Goal: Transaction & Acquisition: Purchase product/service

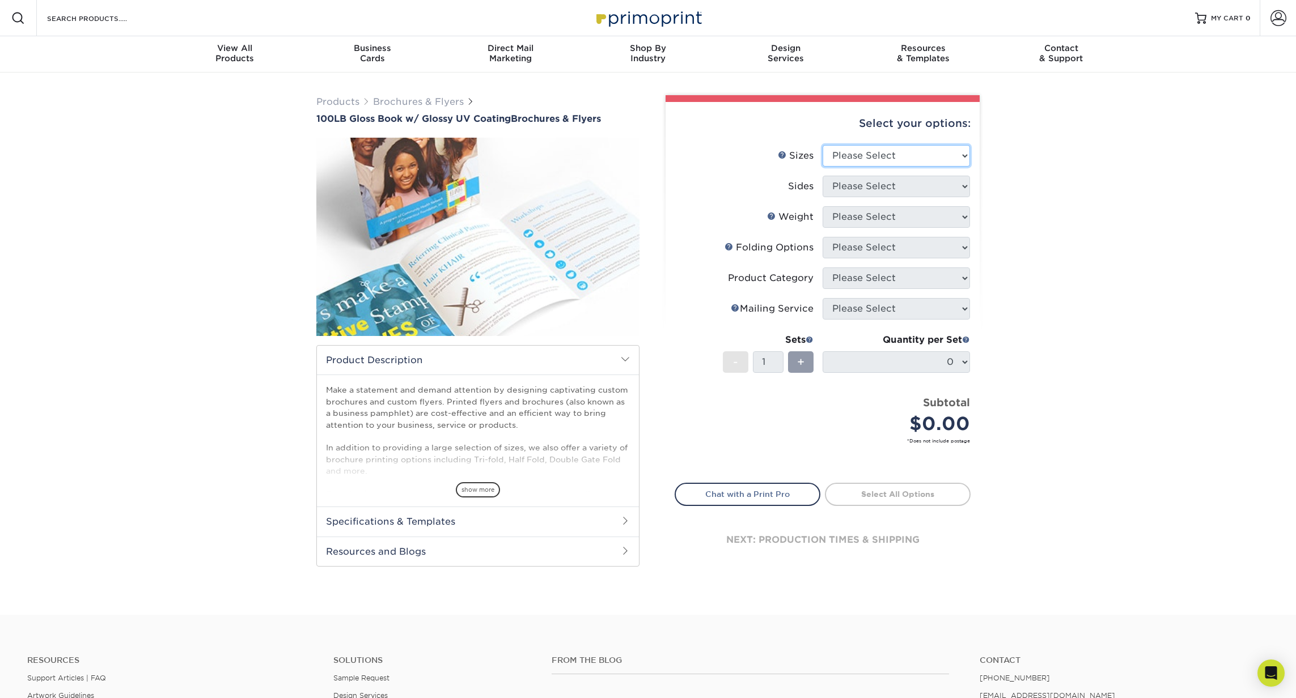
click at [846, 154] on select "Please Select 3.67" x 8.5" 4" x 6" 4" x 8.5" 4" x 9" 4" x 11" 4.25" x 5.5" 4.25…" at bounding box center [896, 156] width 147 height 22
click at [942, 151] on select "Please Select 3.67" x 8.5" 4" x 6" 4" x 8.5" 4" x 9" 4" x 11" 4.25" x 5.5" 4.25…" at bounding box center [896, 156] width 147 height 22
select select "8.50x11.00"
click at [823, 145] on select "Please Select 3.67" x 8.5" 4" x 6" 4" x 8.5" 4" x 9" 4" x 11" 4.25" x 5.5" 4.25…" at bounding box center [896, 156] width 147 height 22
click at [941, 192] on select "Please Select Print Both Sides Print Front Only" at bounding box center [896, 187] width 147 height 22
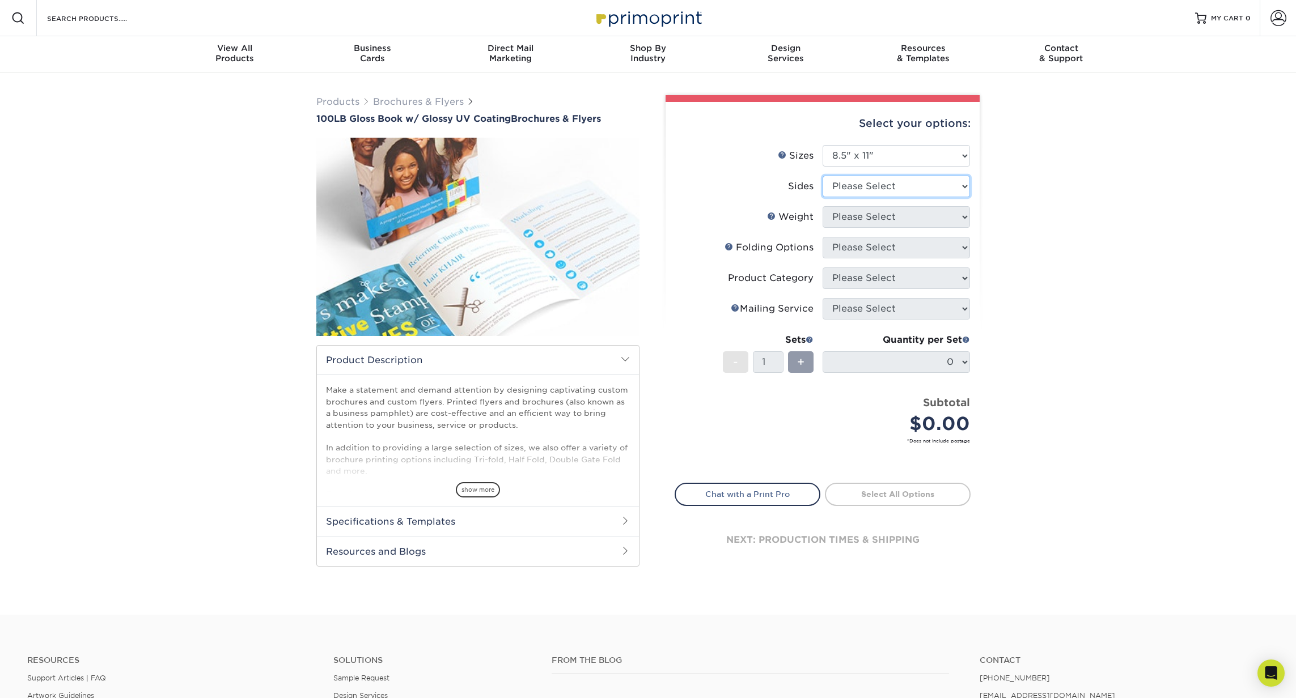
select select "13abbda7-1d64-4f25-8bb2-c179b224825d"
click at [823, 176] on select "Please Select Print Both Sides Print Front Only" at bounding box center [896, 187] width 147 height 22
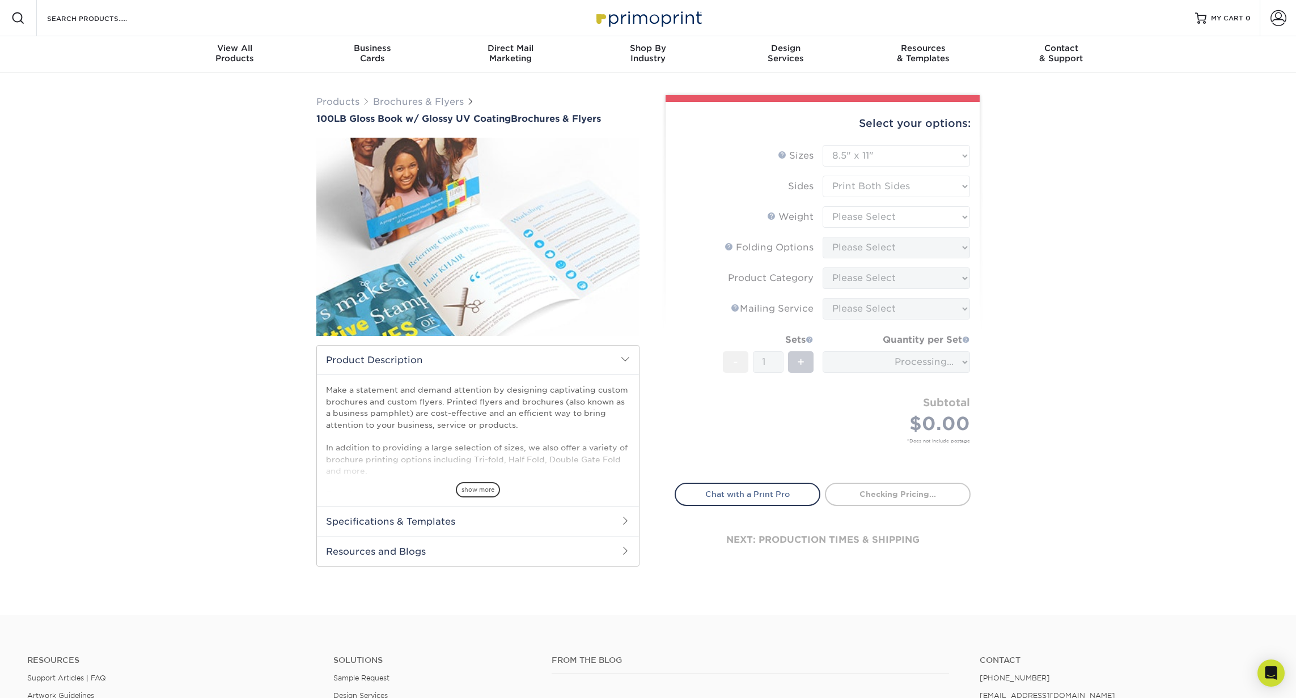
click at [877, 215] on form "Sizes Help Sizes Please Select 3.67" x 8.5" 4" x 6" 4" x 8.5" 4" x 9" 4" x 11" …" at bounding box center [823, 307] width 296 height 325
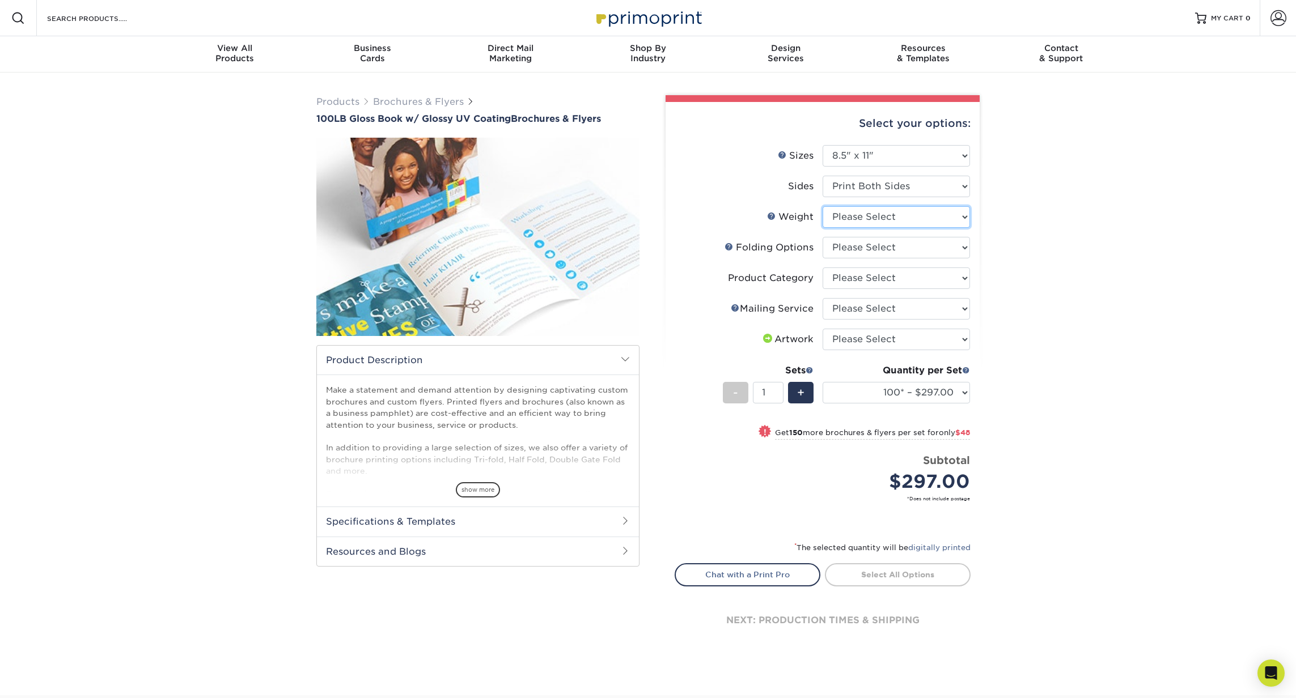
click at [961, 219] on select "Please Select 100LB" at bounding box center [896, 217] width 147 height 22
click at [823, 206] on select "Please Select 100LB" at bounding box center [896, 217] width 147 height 22
click at [927, 219] on select "Please Select 100LB" at bounding box center [896, 217] width 147 height 22
select select "100LB"
click at [823, 206] on select "Please Select 100LB" at bounding box center [896, 217] width 147 height 22
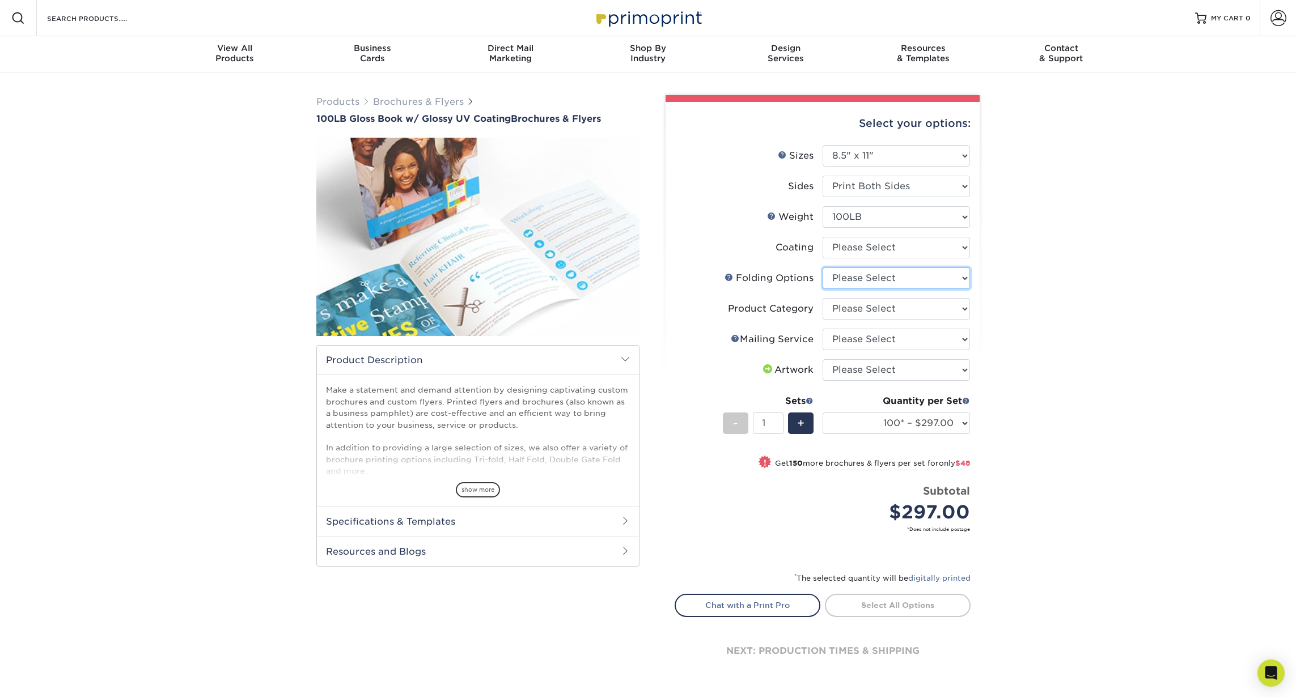
click at [927, 281] on select "Please Select FLAT - No Folding Accordion Fold Half-Fold (Vertical) Half-Fold (…" at bounding box center [896, 279] width 147 height 22
select select "12b85fea-3513-46fd-932f-b2b9c1c17dbf"
click at [823, 268] on select "Please Select FLAT - No Folding Accordion Fold Half-Fold (Vertical) Half-Fold (…" at bounding box center [896, 279] width 147 height 22
click at [966, 426] on select "100* – $310.75 250* – $360.63 500 – $398.75 750 – $501.88 1000 – $629.00 1500 –…" at bounding box center [896, 424] width 147 height 22
select select "500 – $398.75"
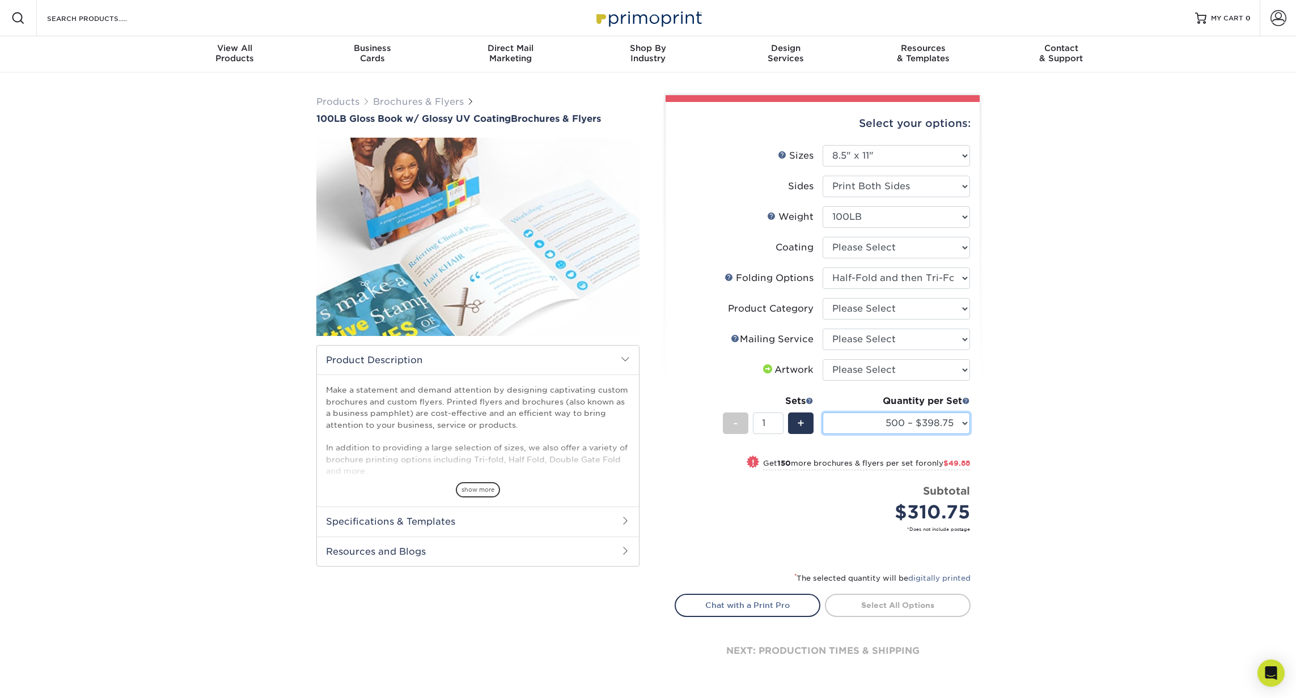
click at [823, 413] on select "100* – $310.75 250* – $360.63 500 – $398.75 750 – $501.88 1000 – $629.00 1500 –…" at bounding box center [896, 424] width 147 height 22
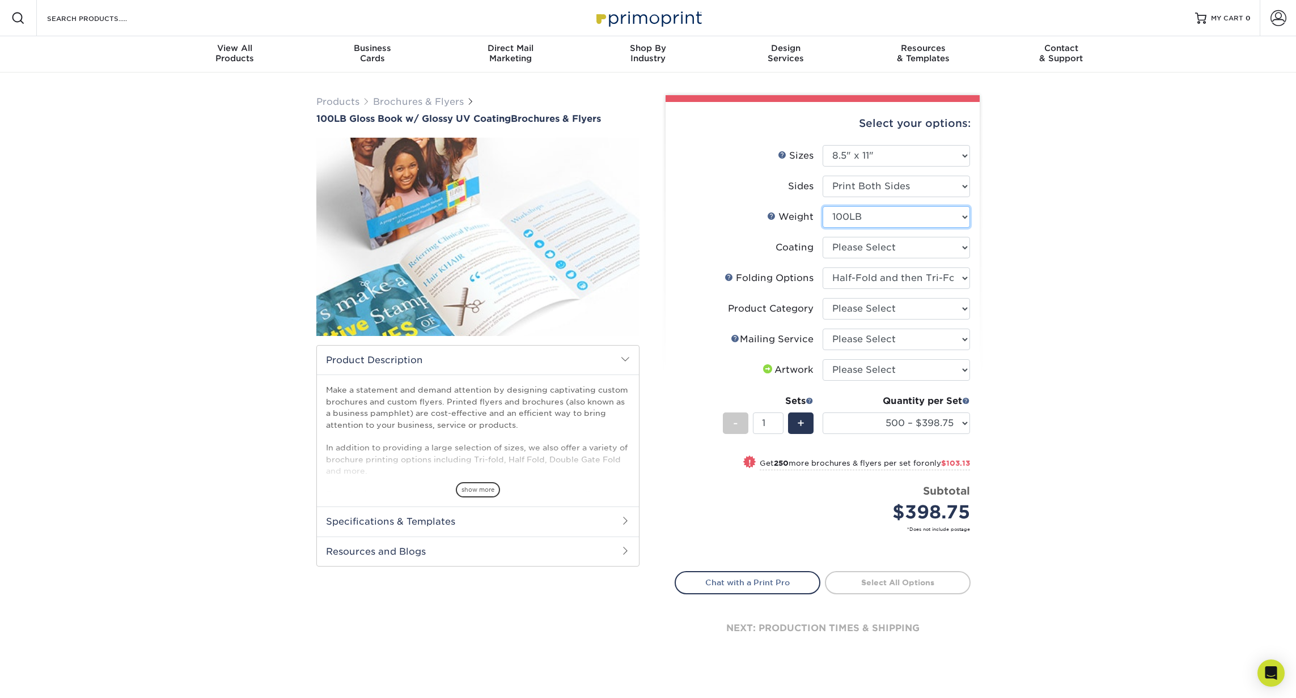
click at [914, 224] on select "Please Select 100LB" at bounding box center [896, 217] width 147 height 22
